Goal: Book appointment/travel/reservation

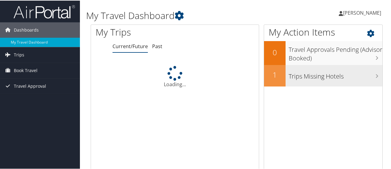
click at [312, 77] on h3 "Trips Missing Hotels" at bounding box center [335, 75] width 94 height 12
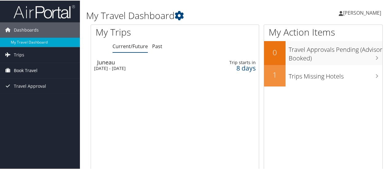
click at [33, 72] on span "Book Travel" at bounding box center [26, 69] width 24 height 15
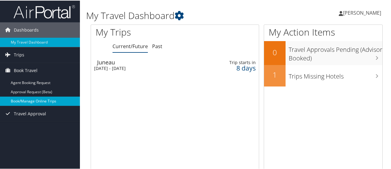
click at [36, 100] on link "Book/Manage Online Trips" at bounding box center [40, 100] width 80 height 9
